Goal: Navigation & Orientation: Understand site structure

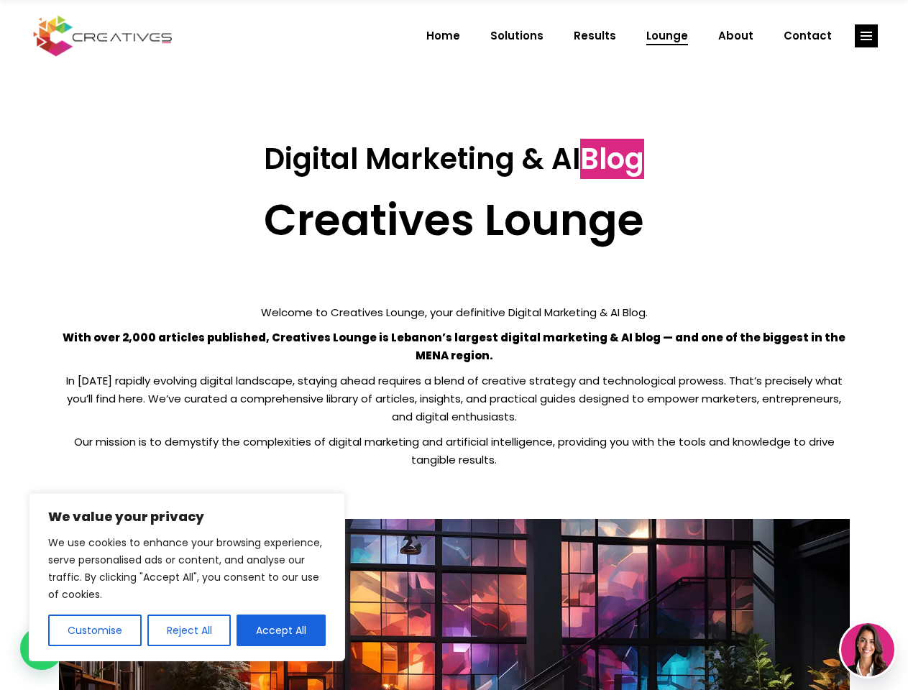
click at [454, 345] on p "With over 2,000 articles published, Creatives Lounge is Lebanon’s largest digit…" at bounding box center [454, 347] width 791 height 36
click at [94, 631] on button "Customise" at bounding box center [95, 631] width 94 height 32
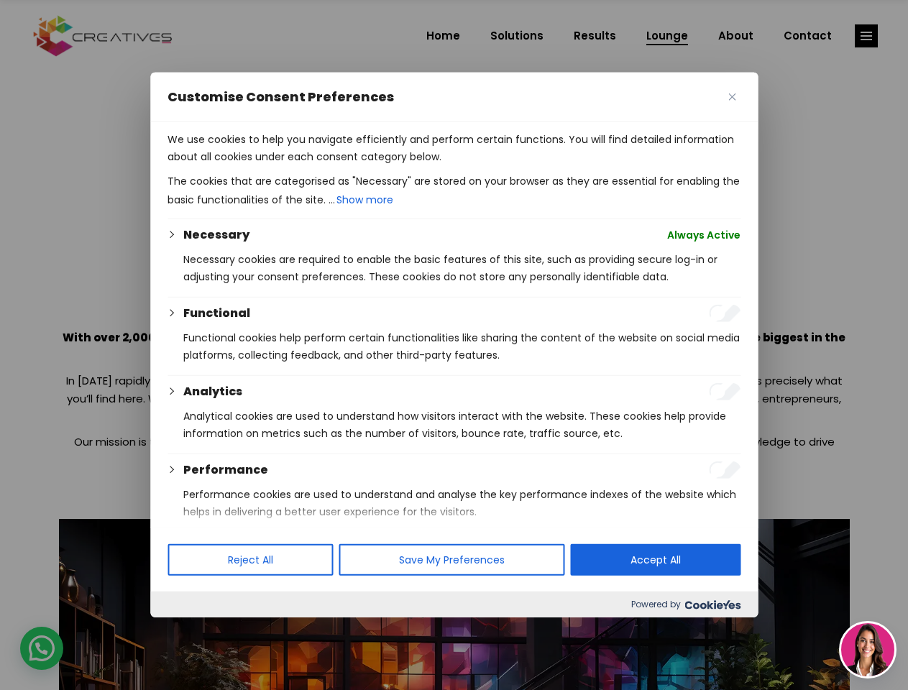
click at [188, 631] on div at bounding box center [454, 345] width 908 height 690
click at [281, 165] on p "We use cookies to help you navigate efficiently and perform certain functions. …" at bounding box center [454, 148] width 573 height 35
click at [867, 36] on div at bounding box center [454, 345] width 908 height 690
click at [868, 650] on img at bounding box center [868, 650] width 53 height 53
